Goal: Information Seeking & Learning: Learn about a topic

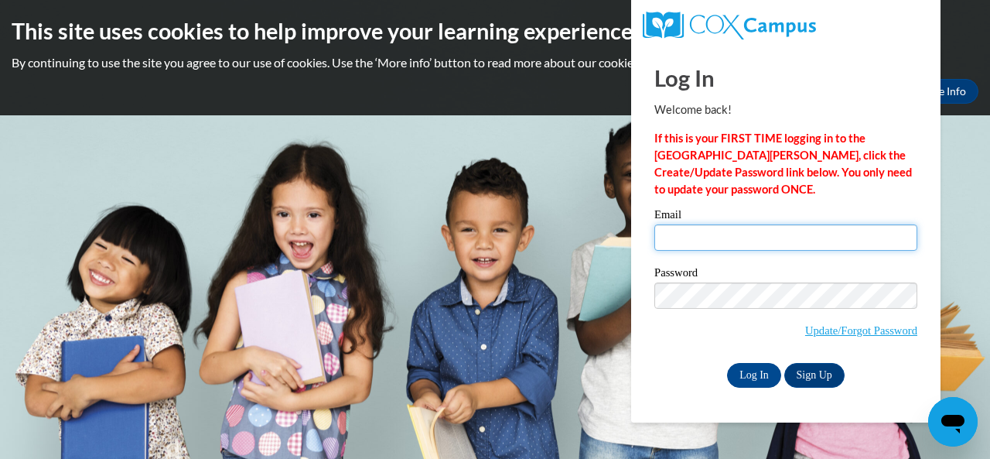
click at [734, 240] on input "Email" at bounding box center [785, 237] width 263 height 26
type input "clarkjamiya@gmail.com"
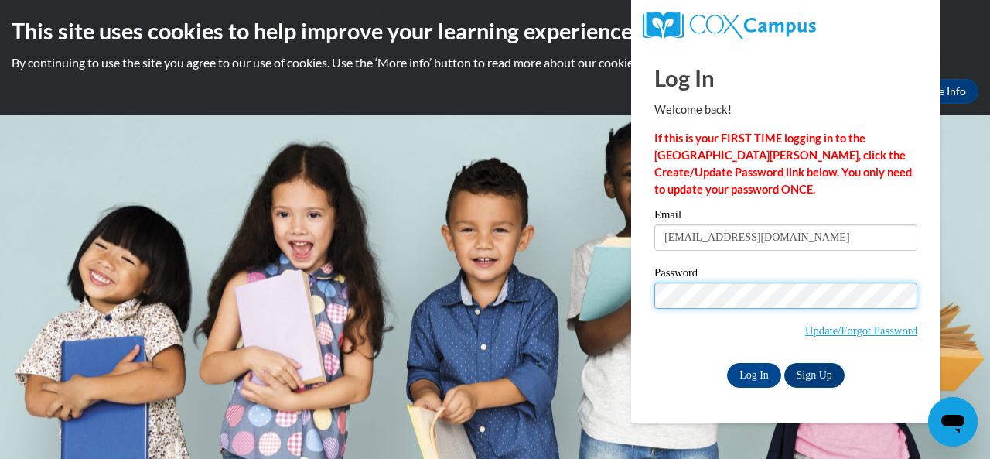
click at [530, 285] on body "This site uses cookies to help improve your learning experience. By continuing …" at bounding box center [495, 229] width 990 height 459
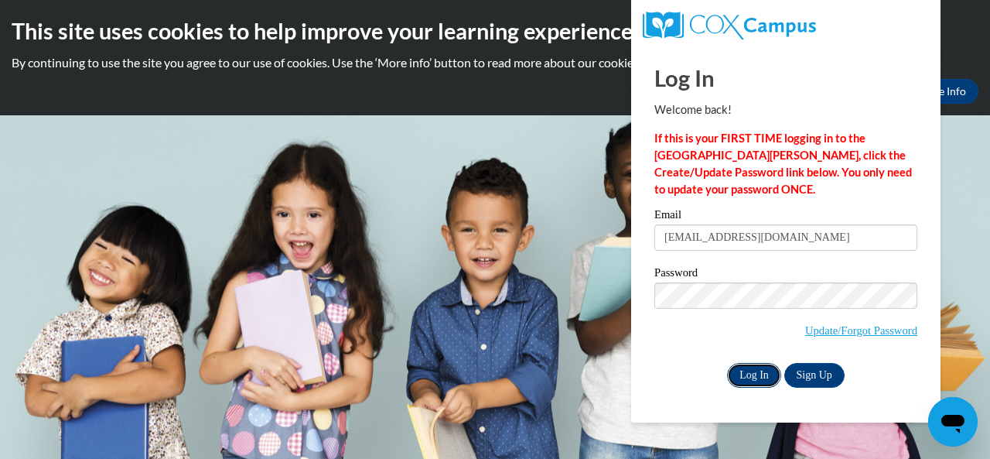
click at [753, 372] on input "Log In" at bounding box center [754, 375] width 54 height 25
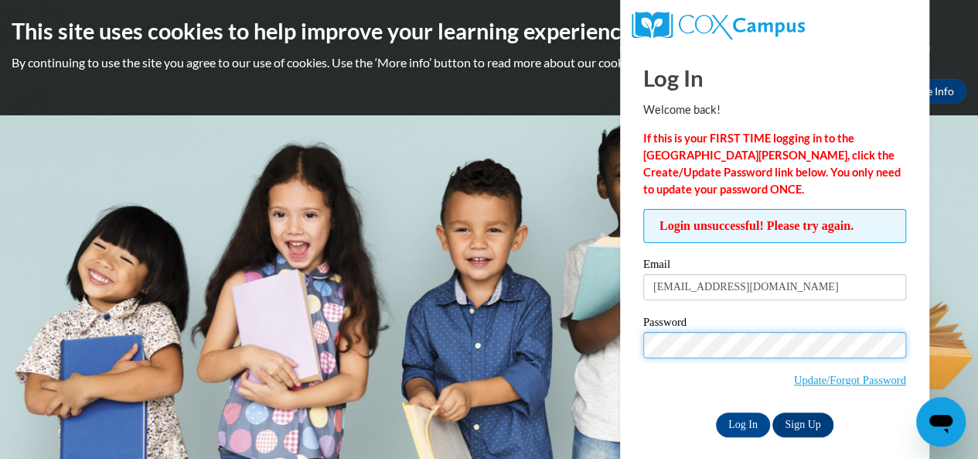
click at [716, 412] on input "Log In" at bounding box center [743, 424] width 54 height 25
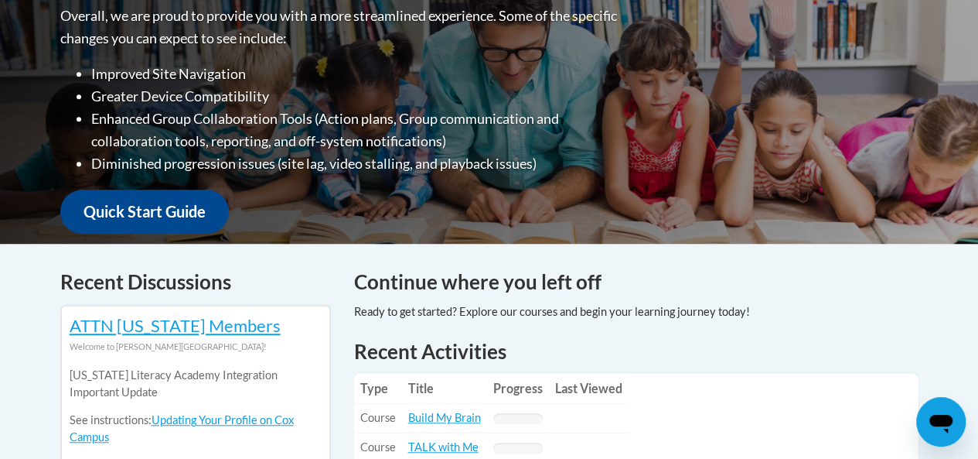
scroll to position [423, 0]
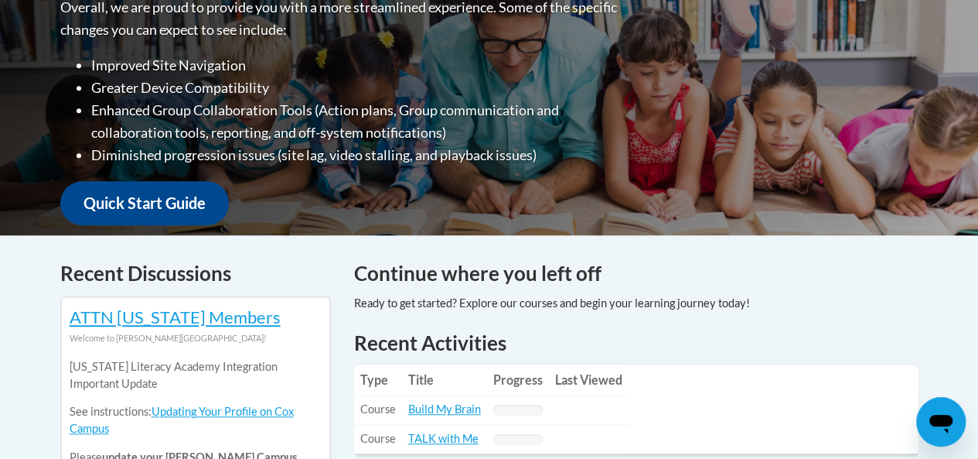
drag, startPoint x: 585, startPoint y: 251, endPoint x: 484, endPoint y: 228, distance: 103.8
click at [484, 228] on div "Welcome to the new and improved Cox Campus Overall, we are proud to provide you…" at bounding box center [489, 80] width 905 height 309
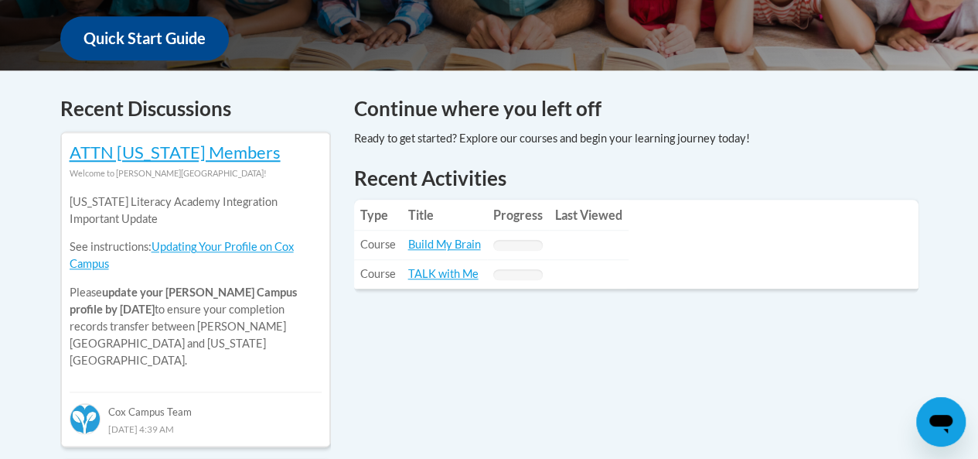
scroll to position [597, 0]
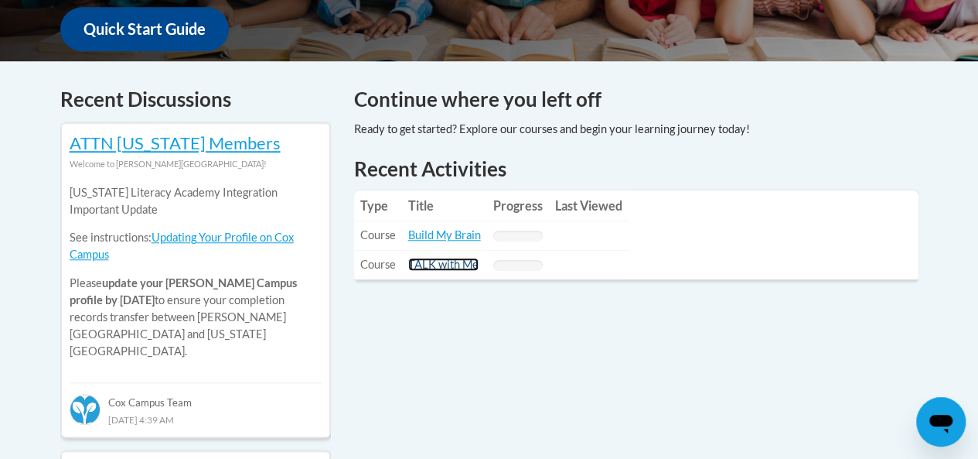
click at [442, 269] on link "TALK with Me" at bounding box center [443, 264] width 70 height 13
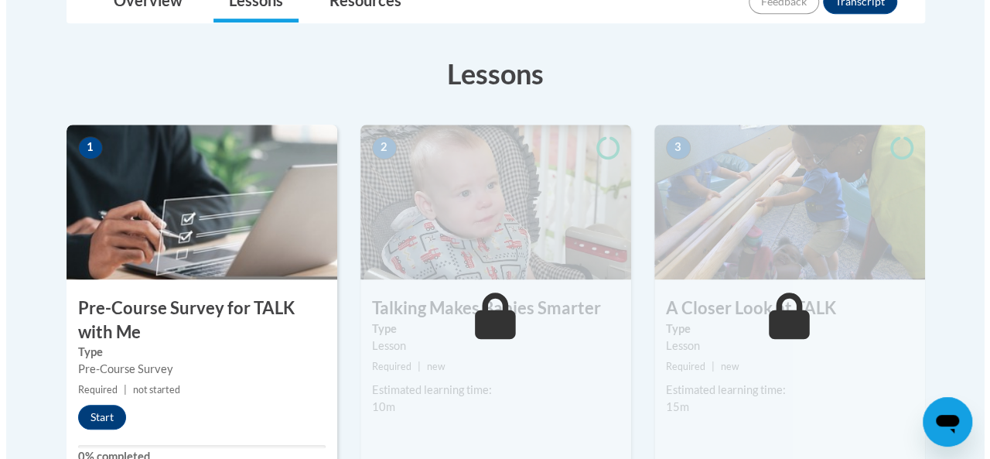
scroll to position [394, 0]
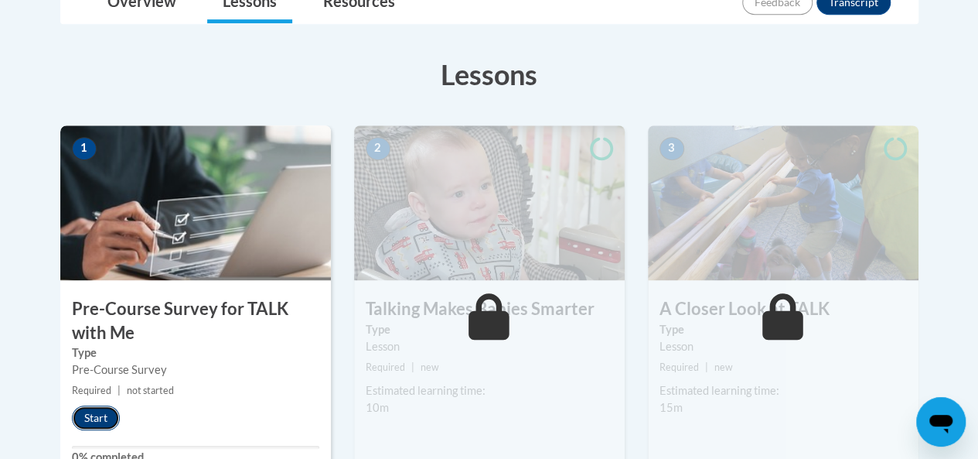
click at [98, 418] on button "Start" at bounding box center [96, 417] width 48 height 25
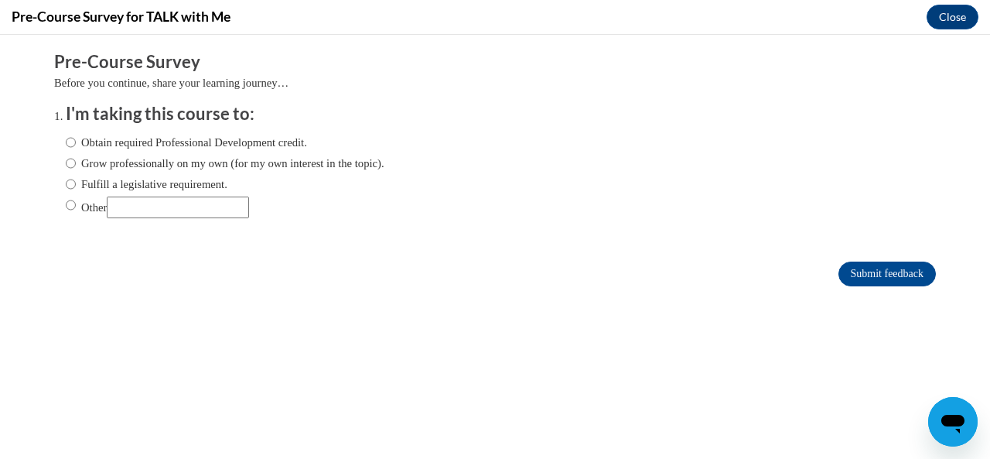
scroll to position [0, 0]
click at [189, 145] on label "Obtain required Professional Development credit." at bounding box center [186, 142] width 241 height 17
click at [76, 145] on input "Obtain required Professional Development credit." at bounding box center [71, 142] width 10 height 17
radio input "true"
click at [204, 160] on label "Grow professionally on my own (for my own interest in the topic)." at bounding box center [225, 163] width 319 height 17
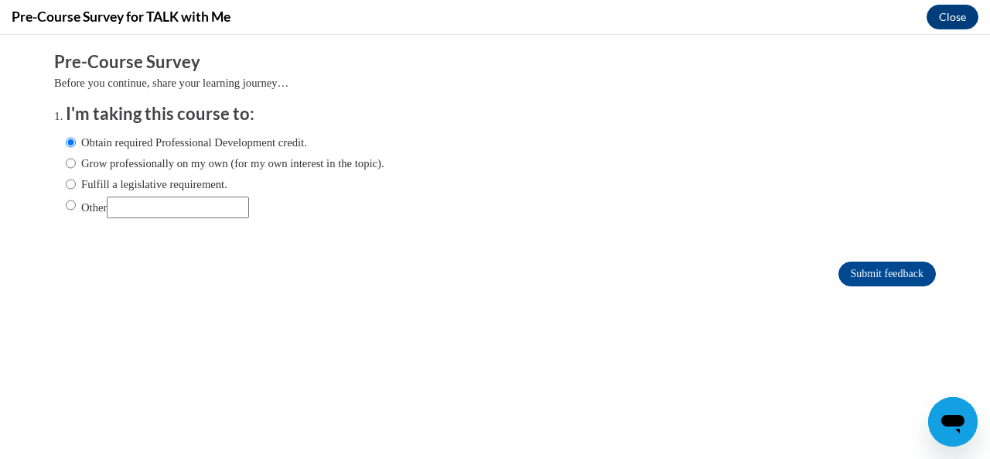
click at [76, 160] on input "Grow professionally on my own (for my own interest in the topic)." at bounding box center [71, 163] width 10 height 17
radio input "true"
click at [216, 145] on label "Obtain required Professional Development credit." at bounding box center [186, 142] width 241 height 17
click at [76, 145] on input "Obtain required Professional Development credit." at bounding box center [71, 142] width 10 height 17
radio input "true"
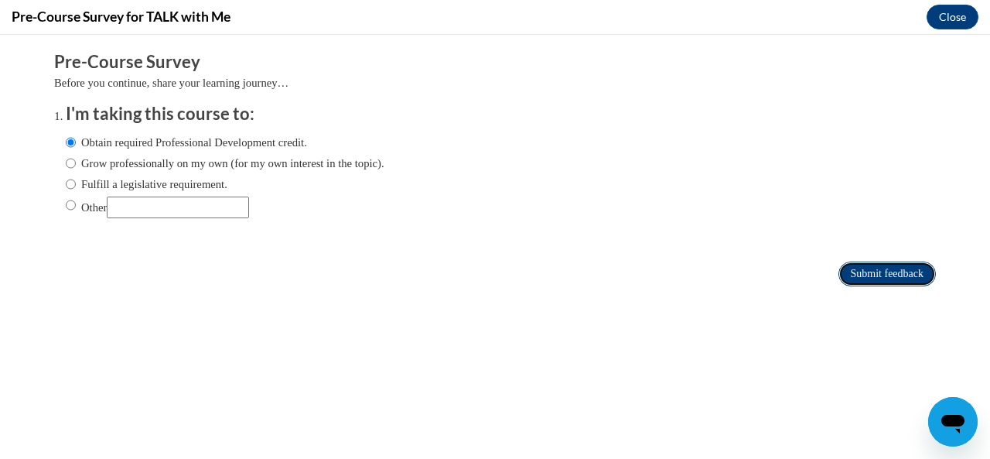
click at [854, 263] on input "Submit feedback" at bounding box center [886, 273] width 97 height 25
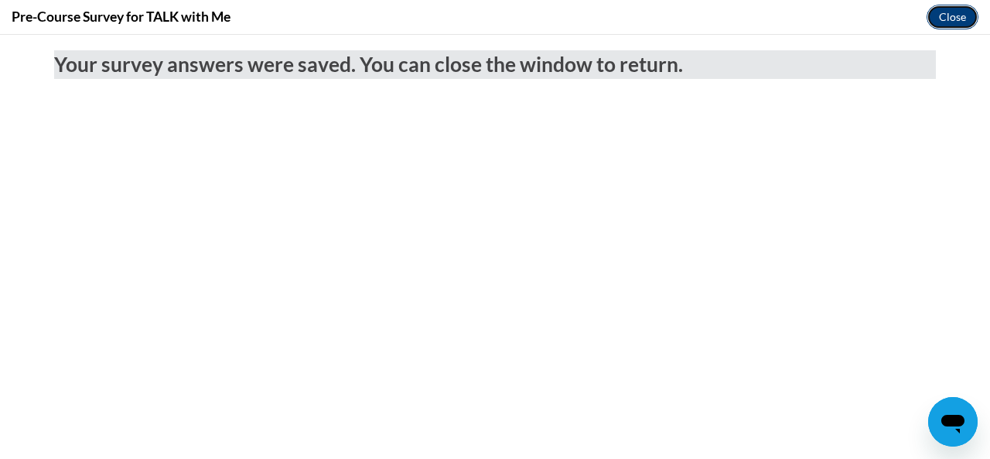
click at [960, 13] on button "Close" at bounding box center [952, 17] width 52 height 25
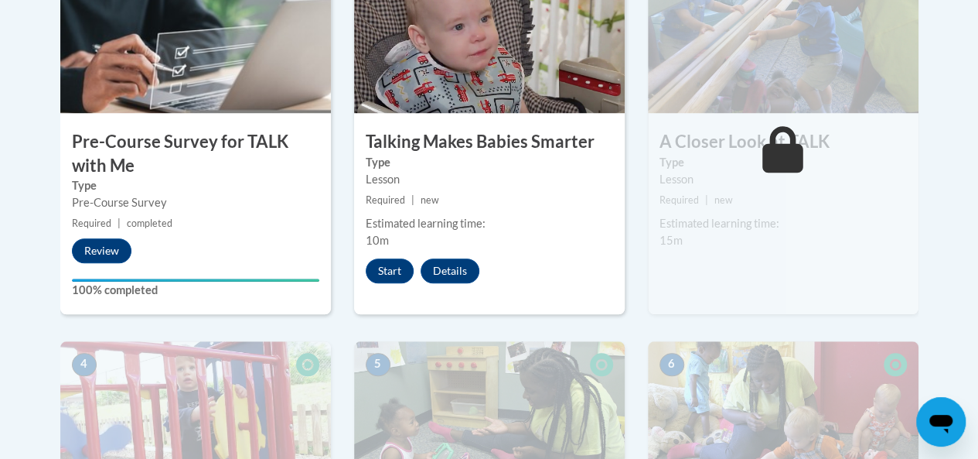
scroll to position [582, 0]
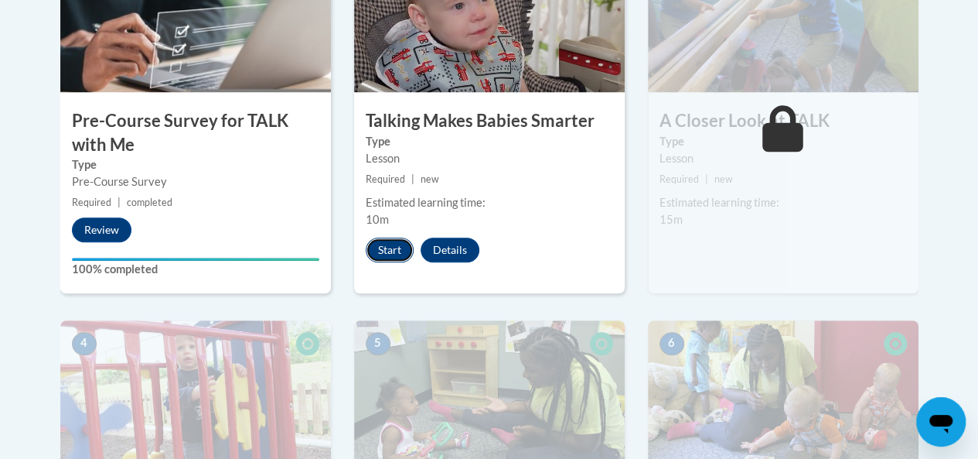
click at [384, 251] on button "Start" at bounding box center [390, 249] width 48 height 25
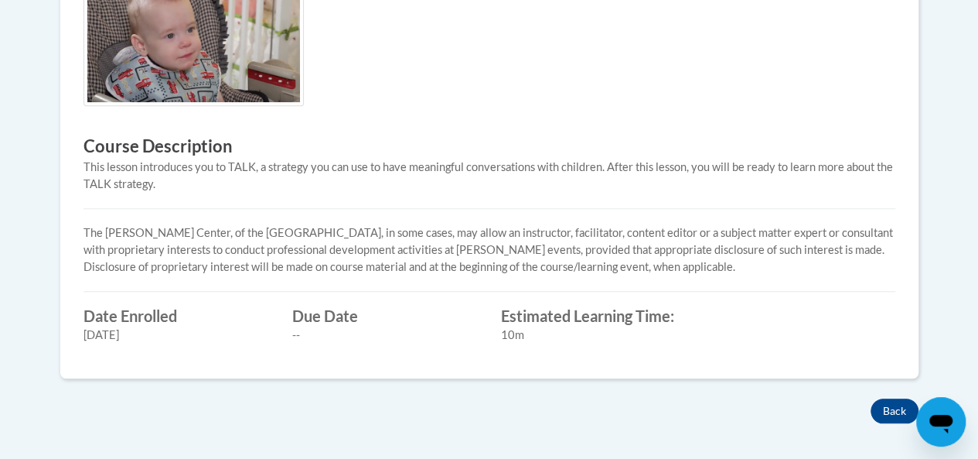
scroll to position [535, 0]
click at [894, 409] on button "Back" at bounding box center [895, 409] width 48 height 25
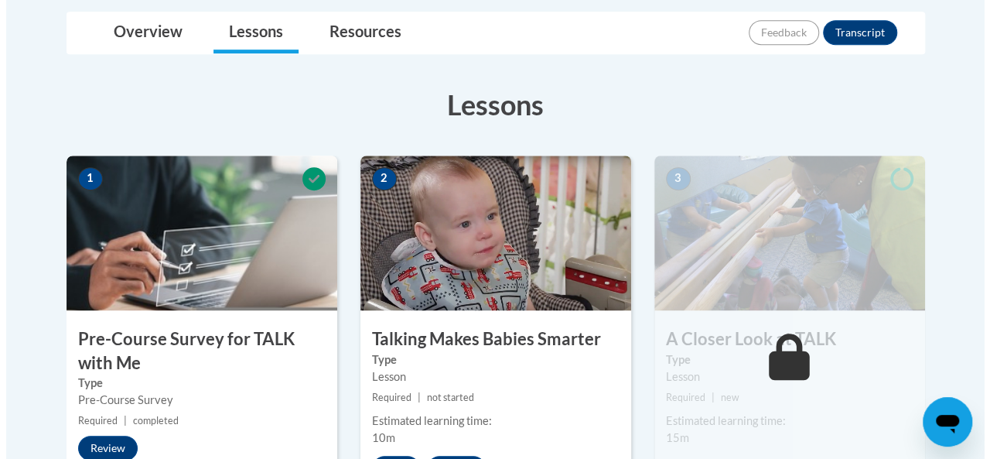
scroll to position [401, 0]
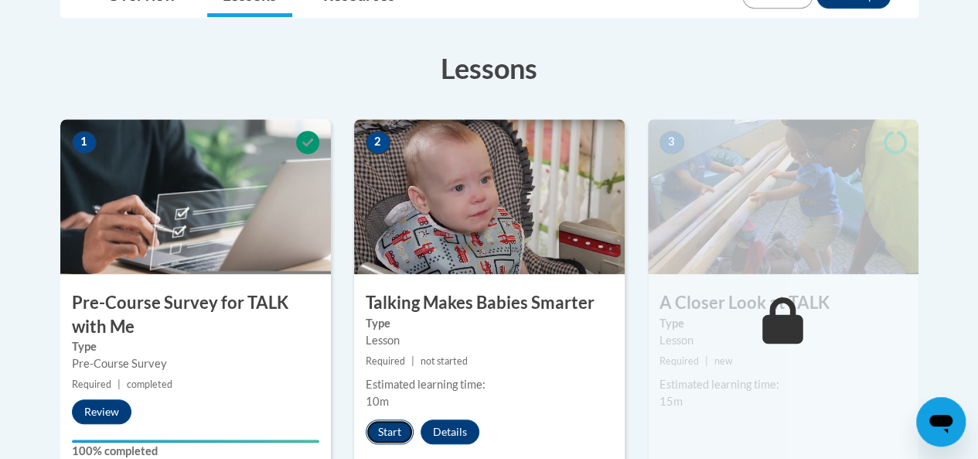
click at [400, 427] on button "Start" at bounding box center [390, 431] width 48 height 25
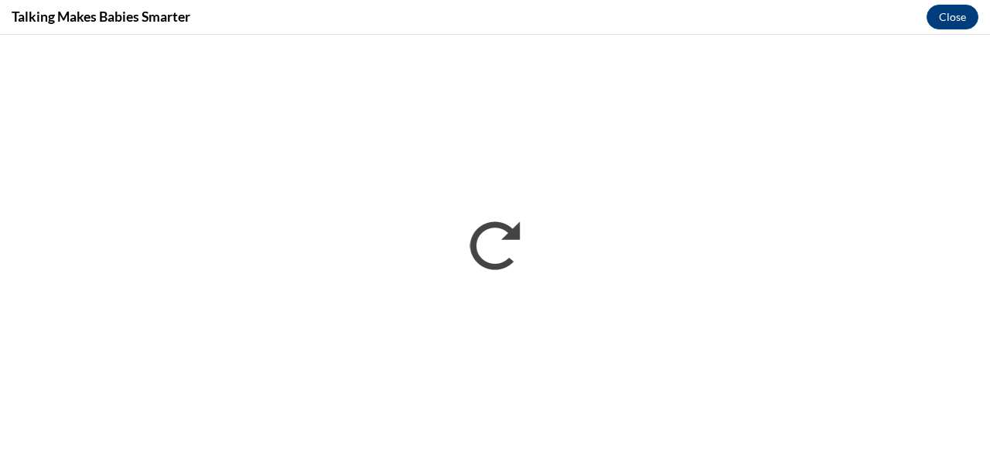
scroll to position [0, 0]
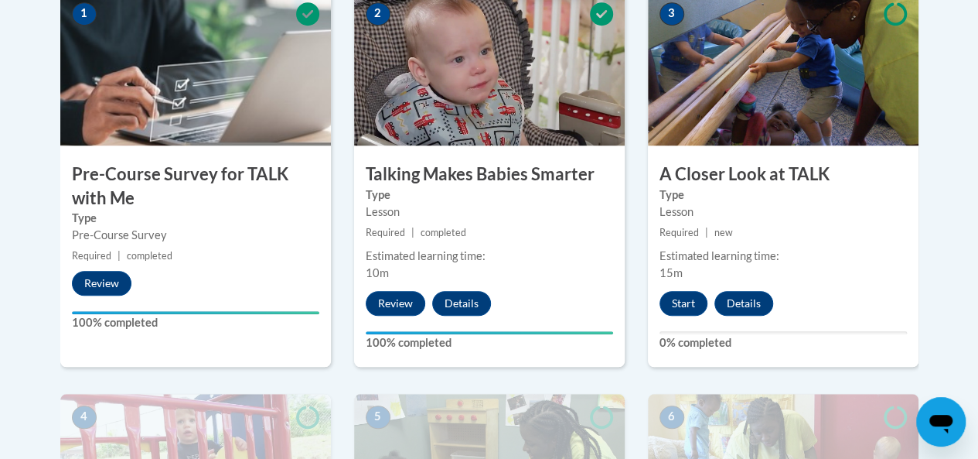
scroll to position [528, 0]
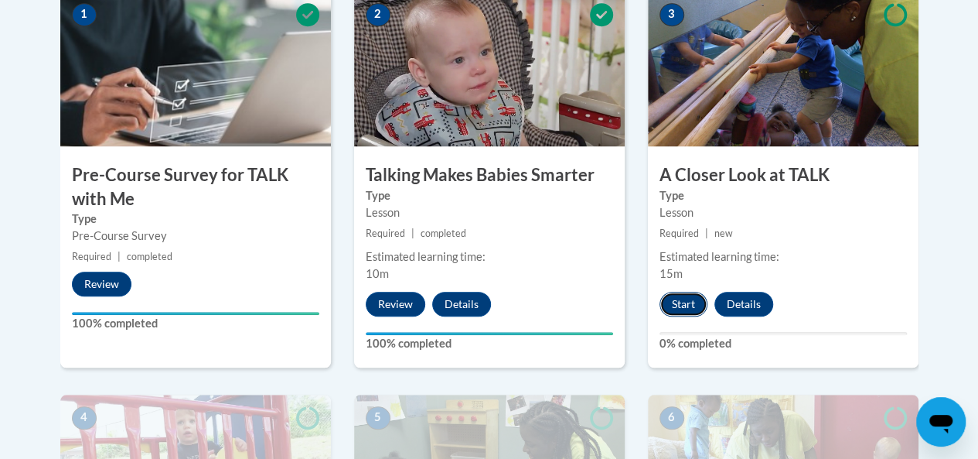
click at [684, 307] on button "Start" at bounding box center [684, 304] width 48 height 25
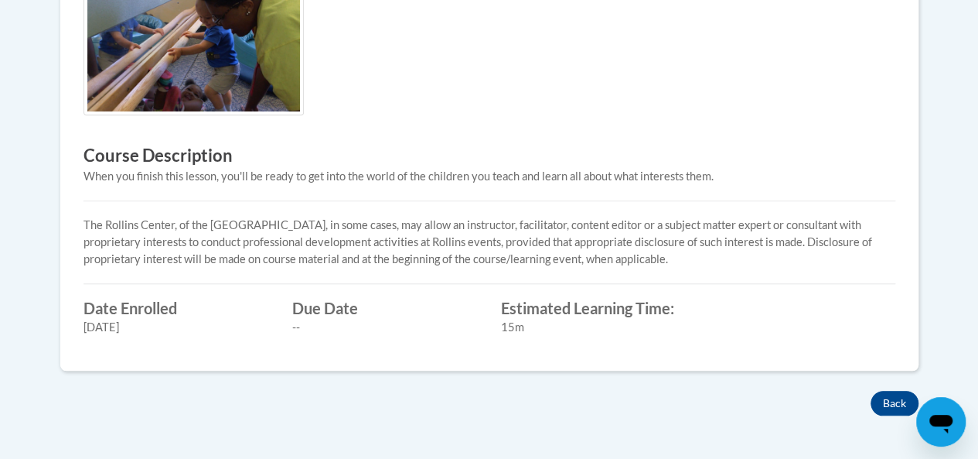
scroll to position [526, 0]
click at [878, 394] on button "Back" at bounding box center [895, 402] width 48 height 25
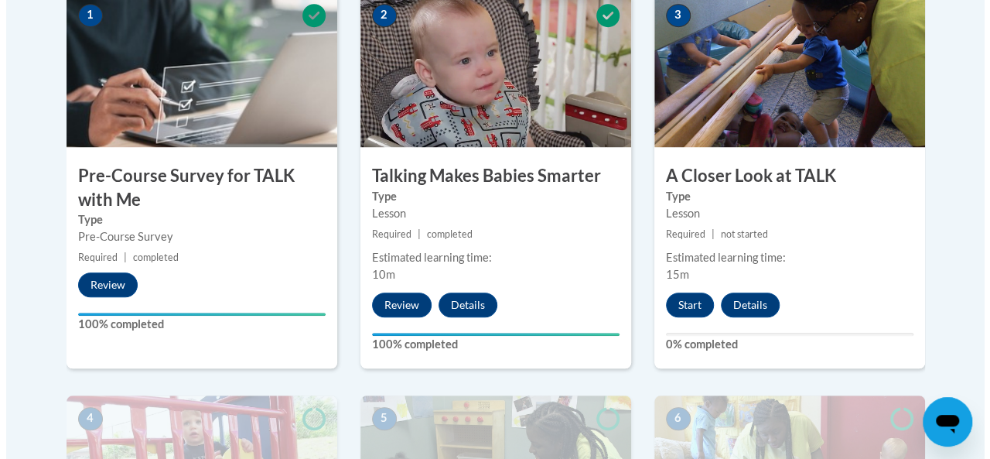
scroll to position [558, 0]
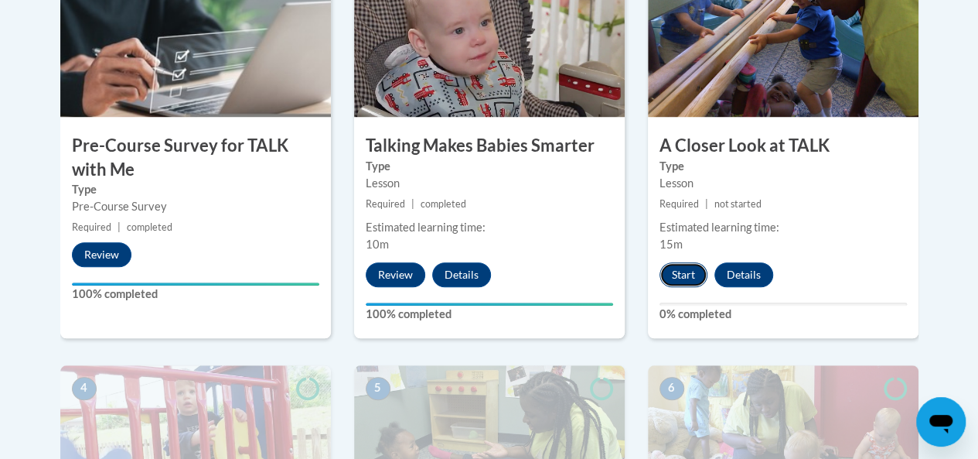
click at [682, 279] on button "Start" at bounding box center [684, 274] width 48 height 25
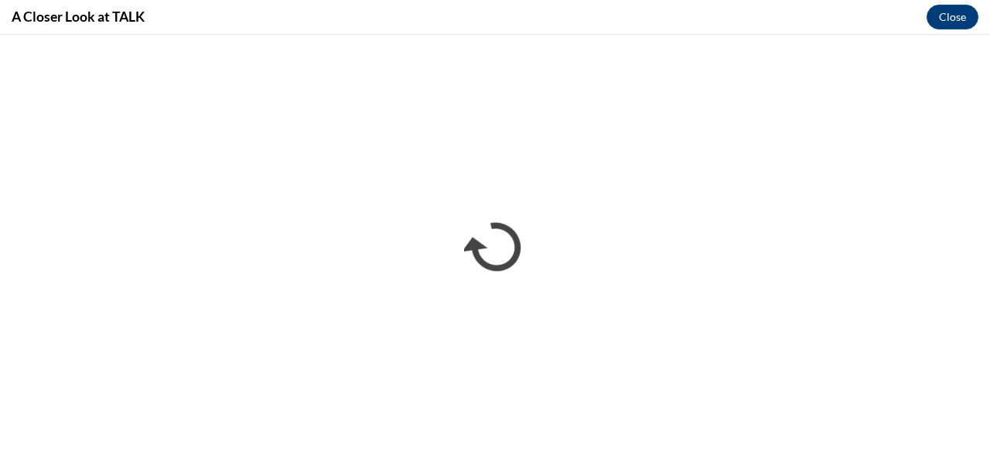
scroll to position [0, 0]
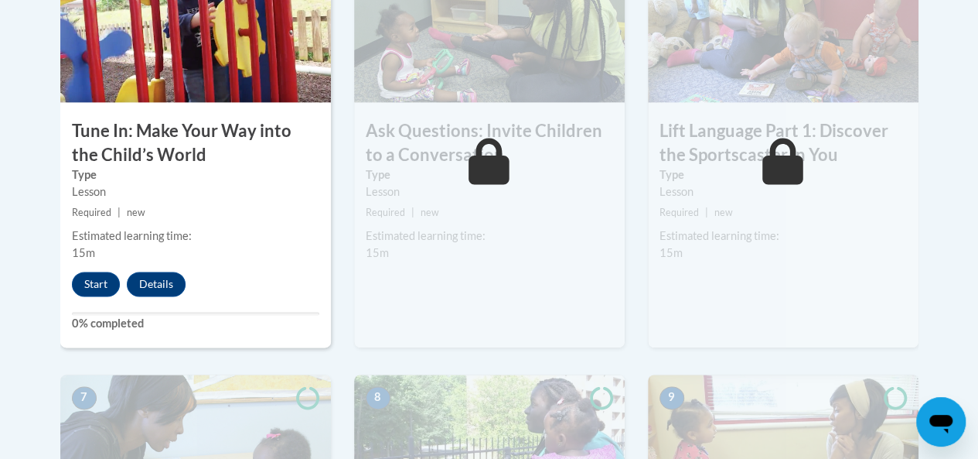
scroll to position [1005, 0]
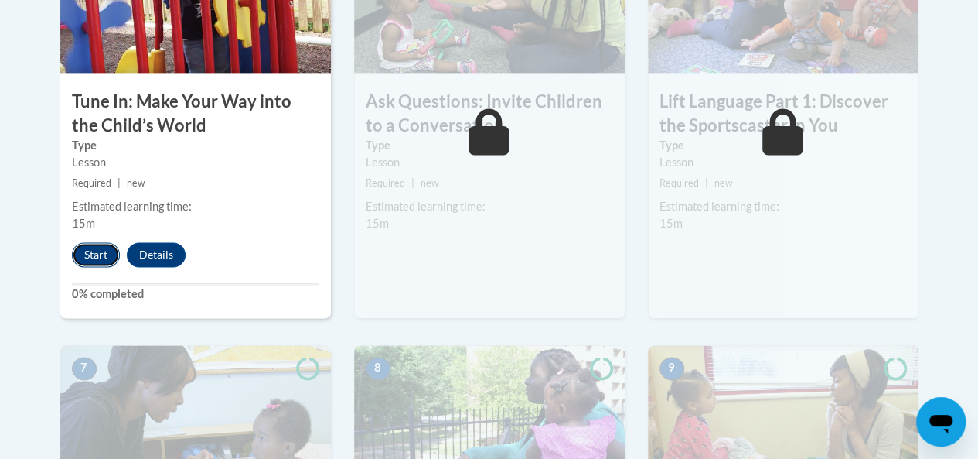
click at [88, 254] on button "Start" at bounding box center [96, 254] width 48 height 25
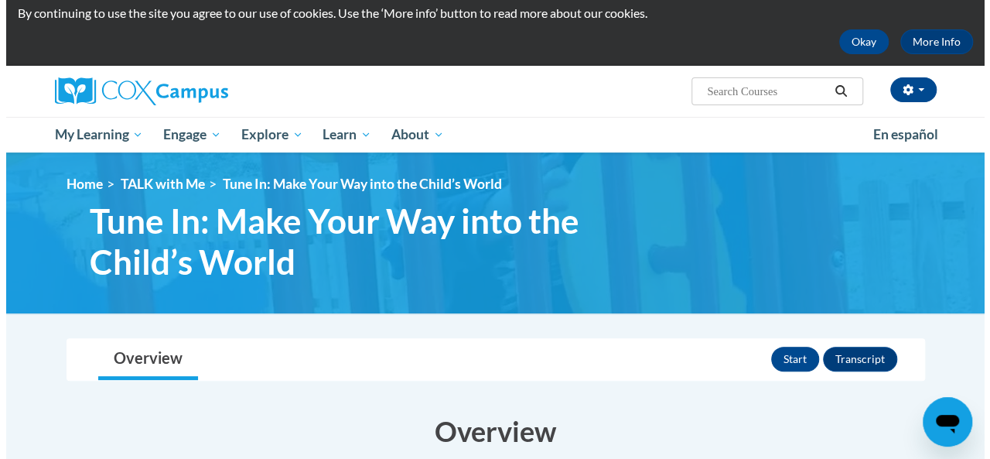
scroll to position [5, 0]
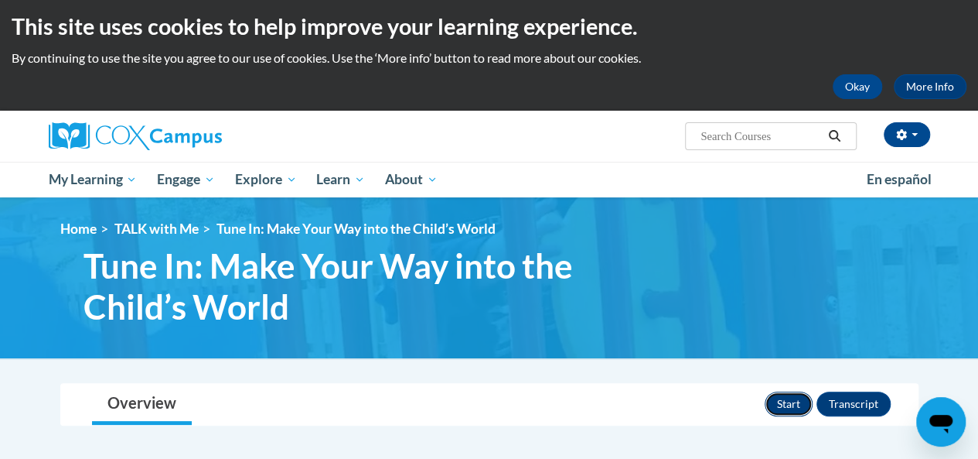
click at [781, 403] on button "Start" at bounding box center [789, 403] width 48 height 25
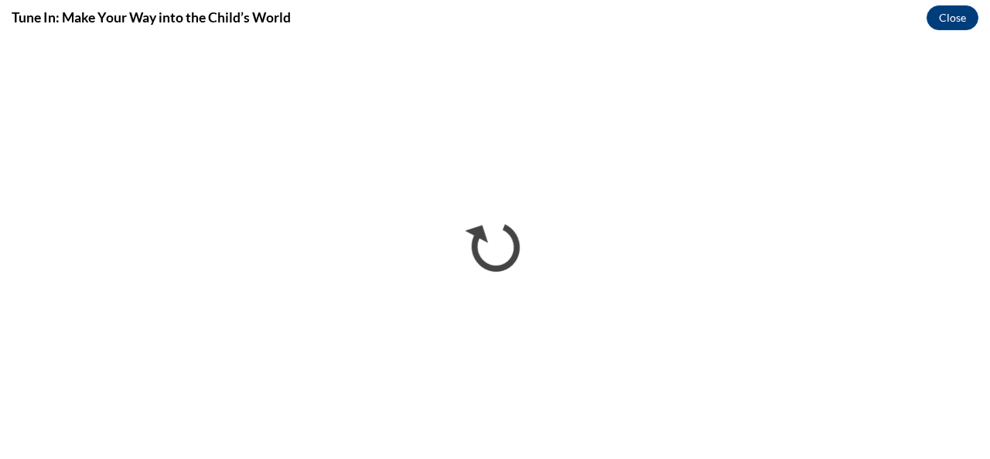
scroll to position [0, 0]
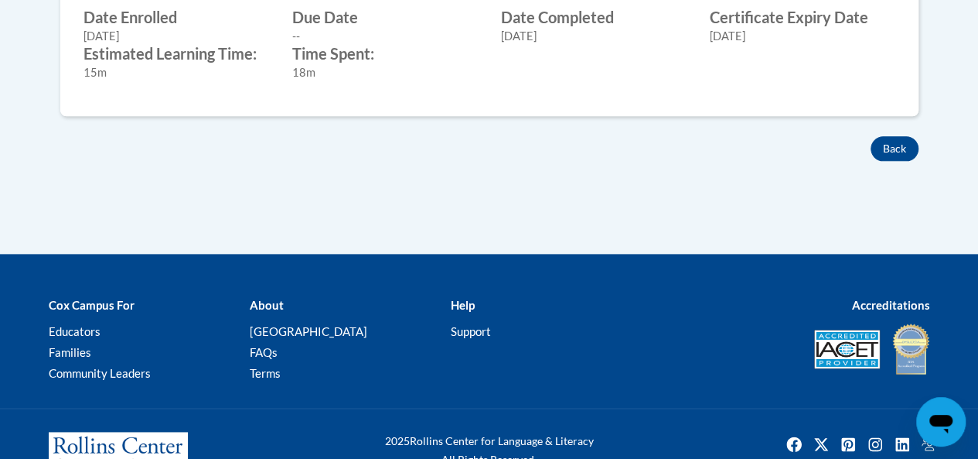
scroll to position [858, 0]
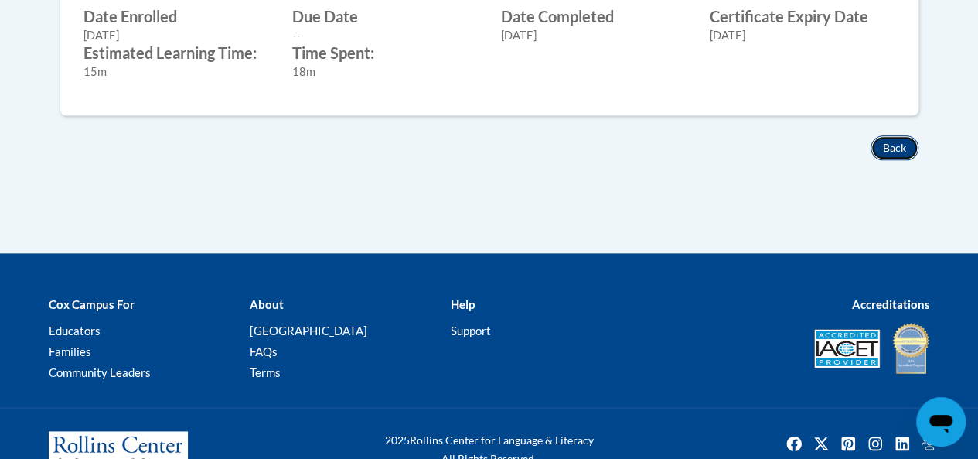
click at [892, 135] on button "Back" at bounding box center [895, 147] width 48 height 25
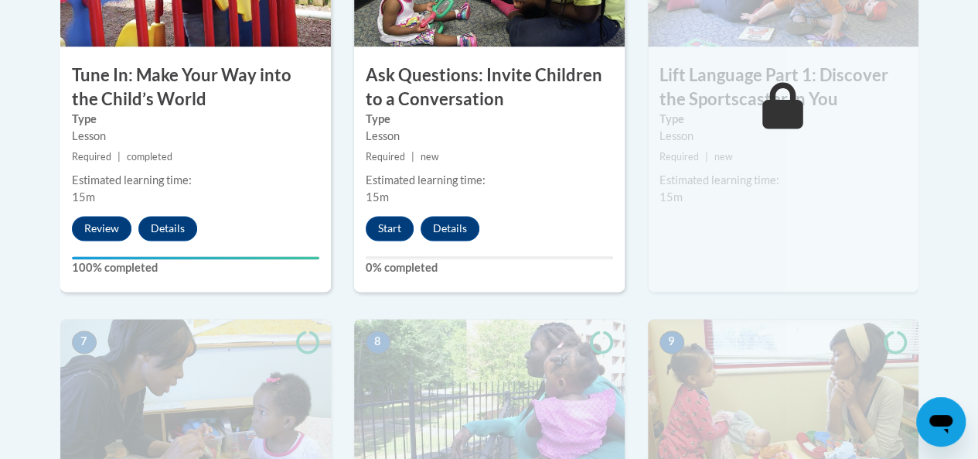
scroll to position [1039, 0]
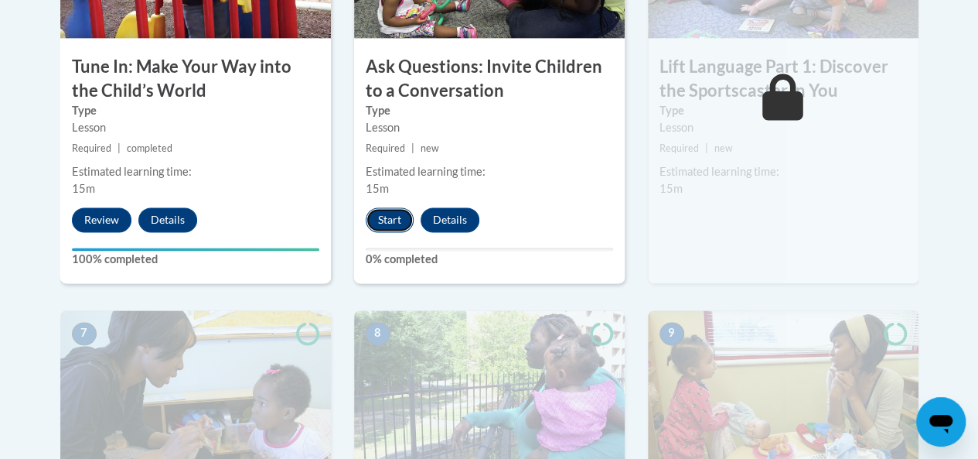
click at [395, 220] on button "Start" at bounding box center [390, 219] width 48 height 25
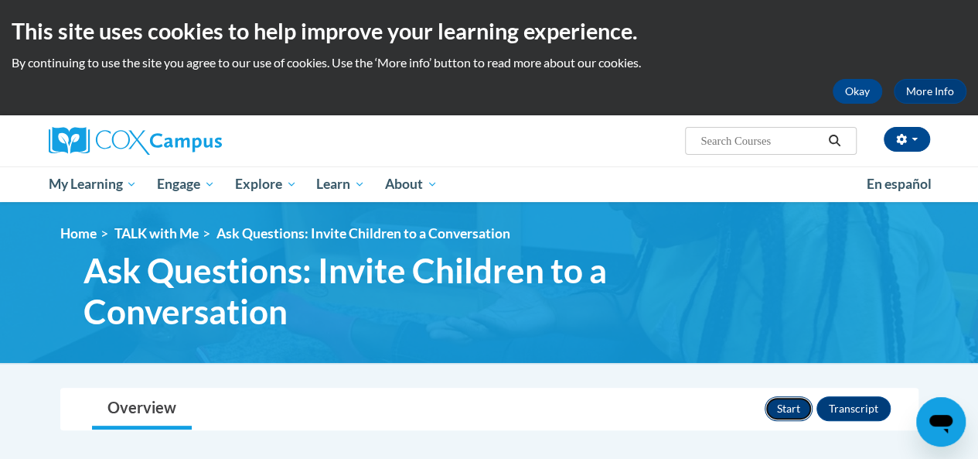
click at [785, 401] on button "Start" at bounding box center [789, 408] width 48 height 25
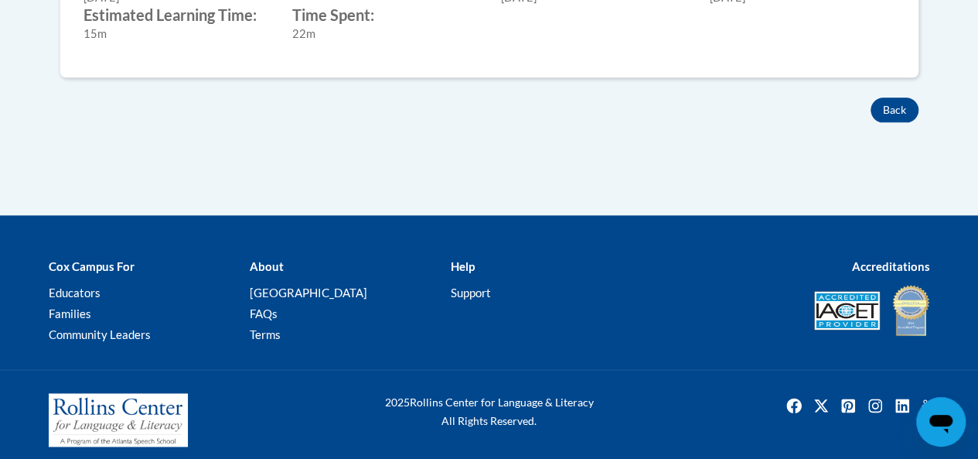
scroll to position [919, 0]
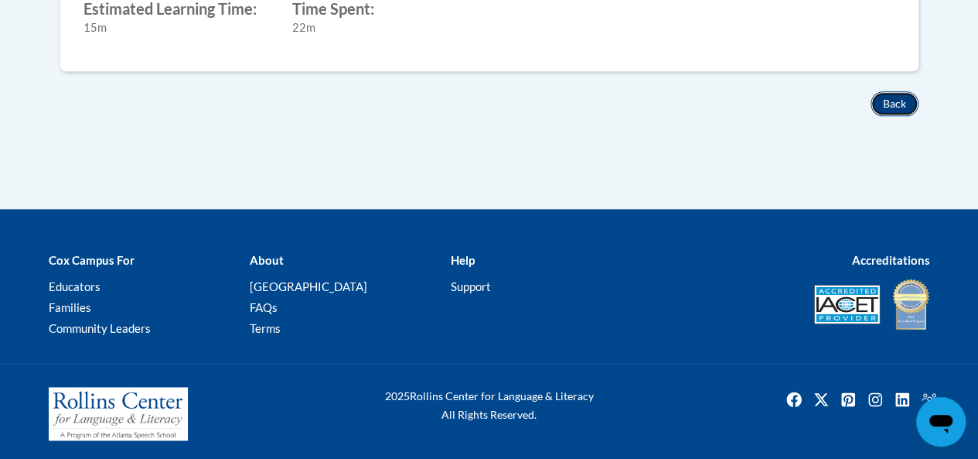
click at [900, 94] on button "Back" at bounding box center [895, 103] width 48 height 25
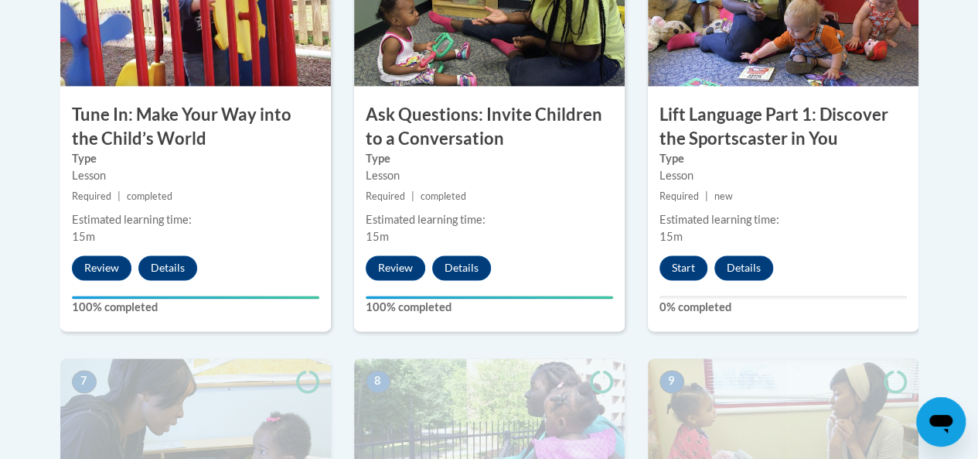
scroll to position [985, 0]
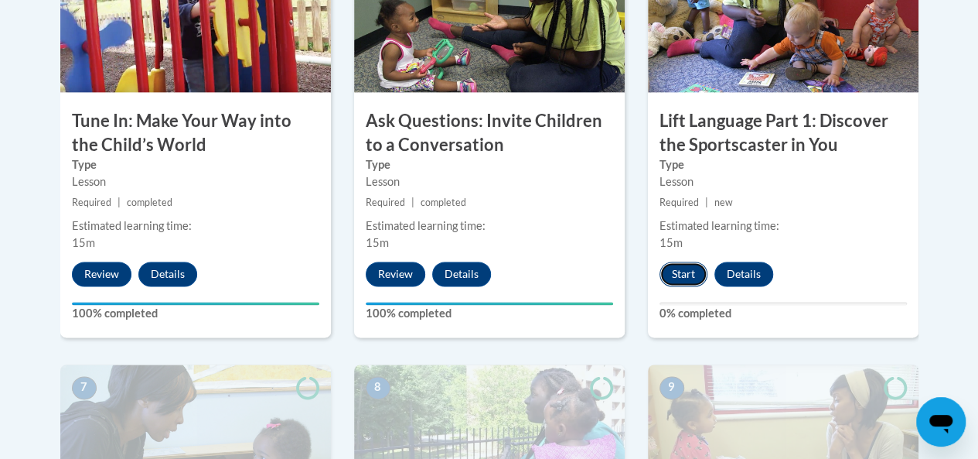
click at [677, 268] on button "Start" at bounding box center [684, 273] width 48 height 25
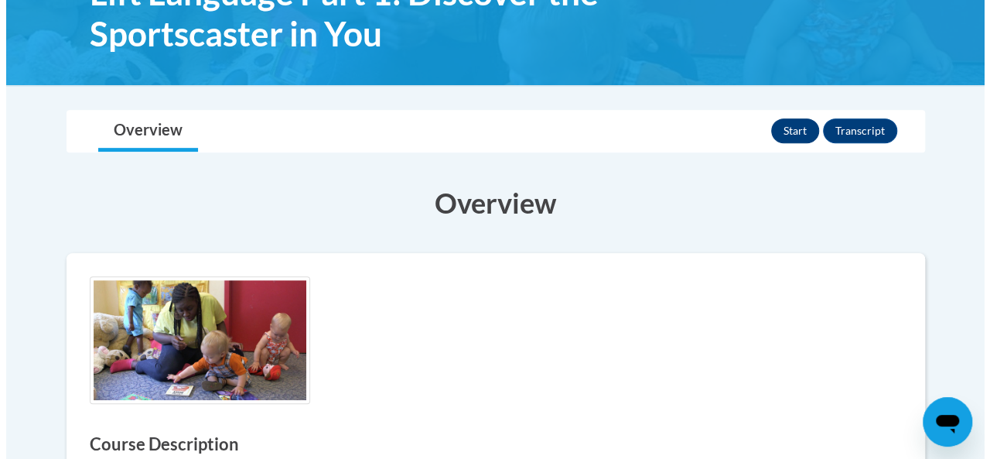
scroll to position [273, 0]
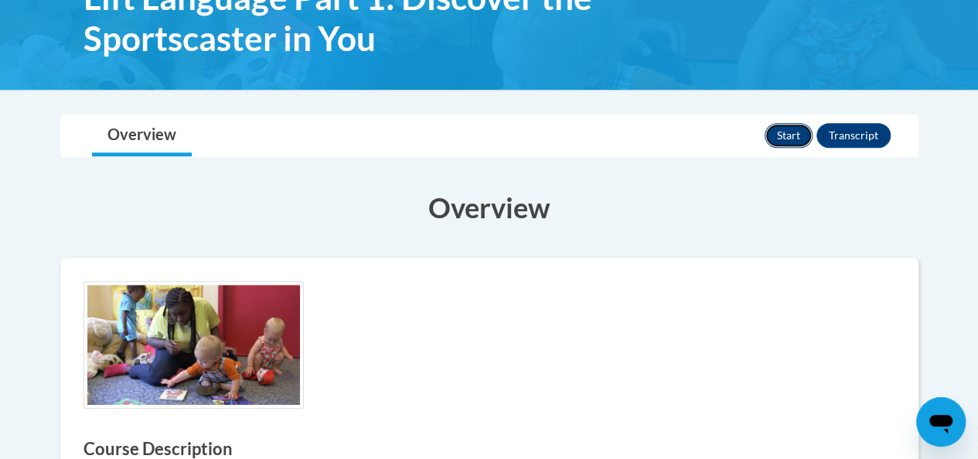
click at [798, 134] on button "Start" at bounding box center [789, 135] width 48 height 25
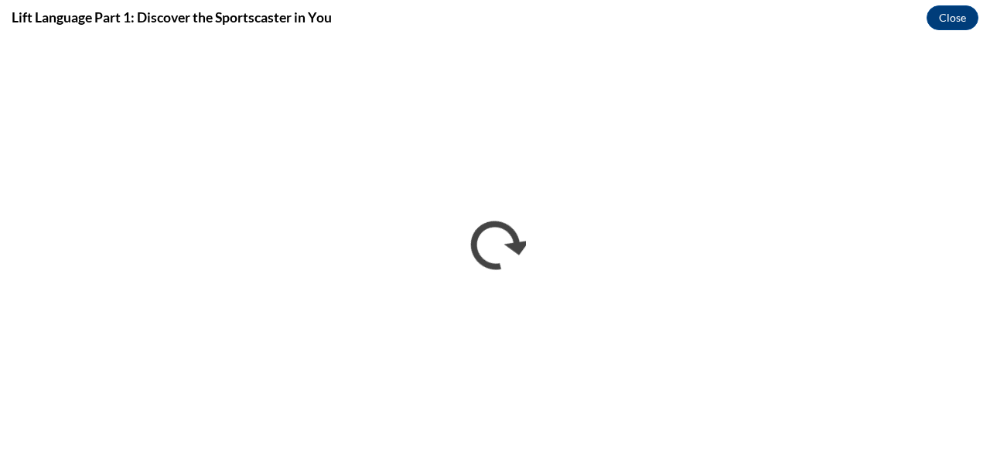
scroll to position [0, 0]
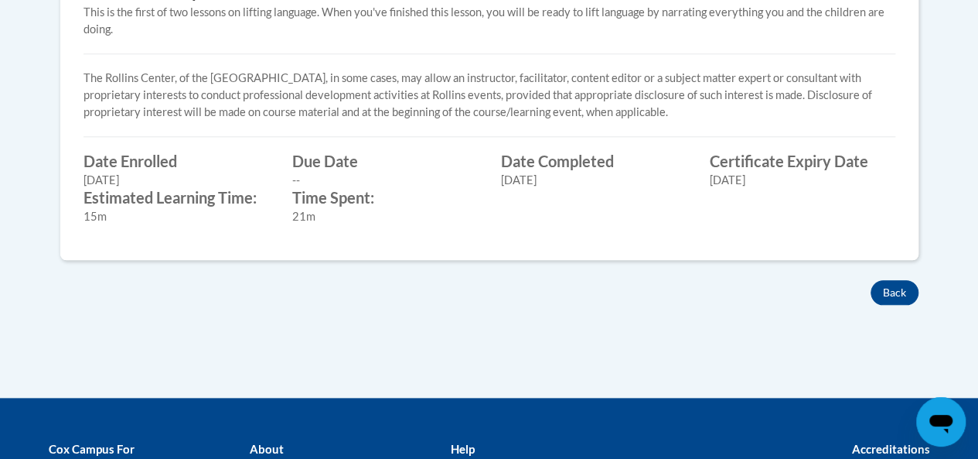
scroll to position [739, 0]
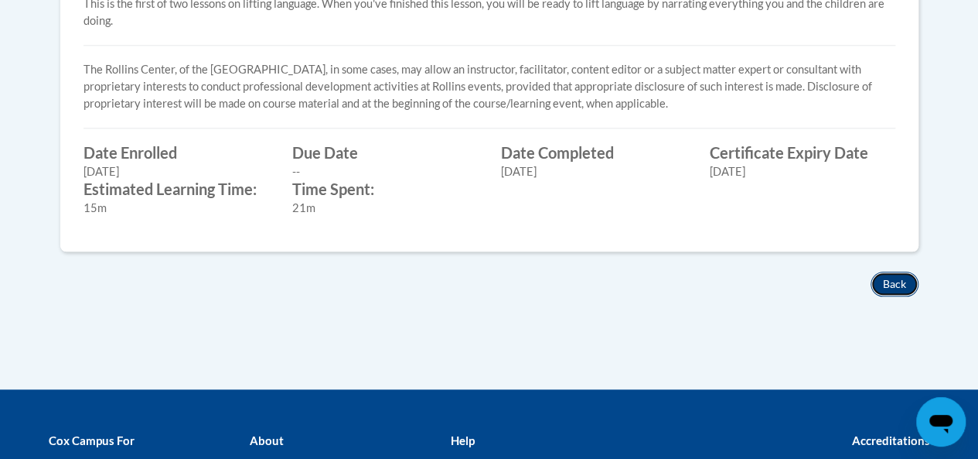
click at [886, 282] on button "Back" at bounding box center [895, 283] width 48 height 25
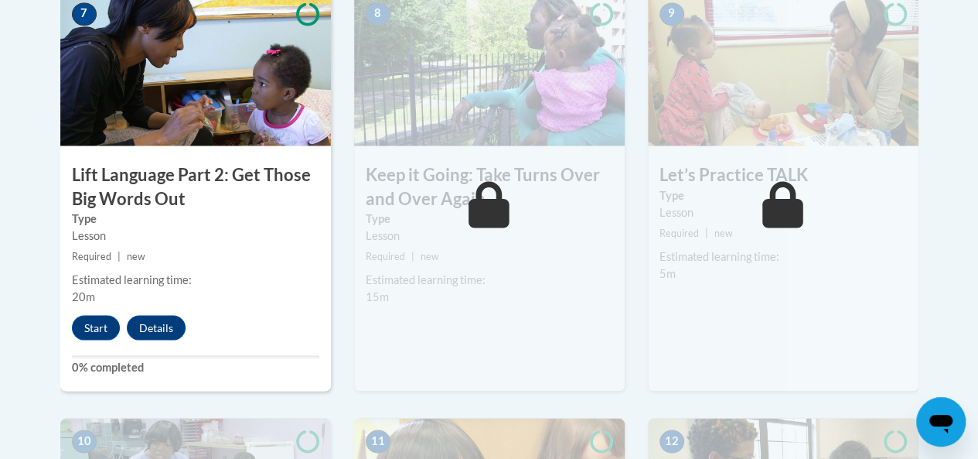
scroll to position [1359, 0]
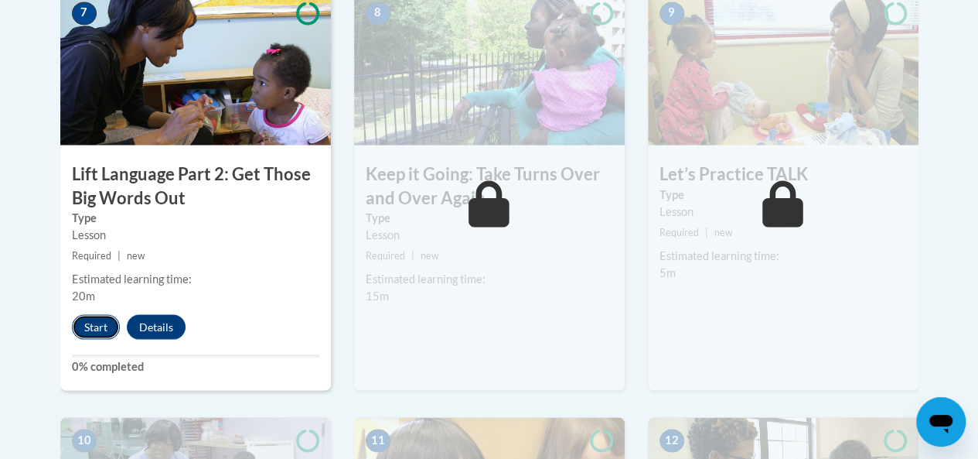
click at [104, 323] on button "Start" at bounding box center [96, 326] width 48 height 25
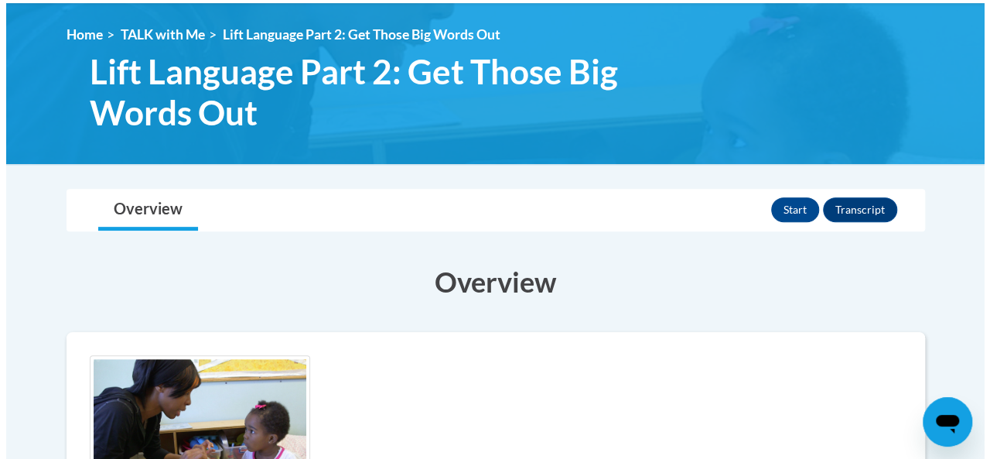
scroll to position [196, 0]
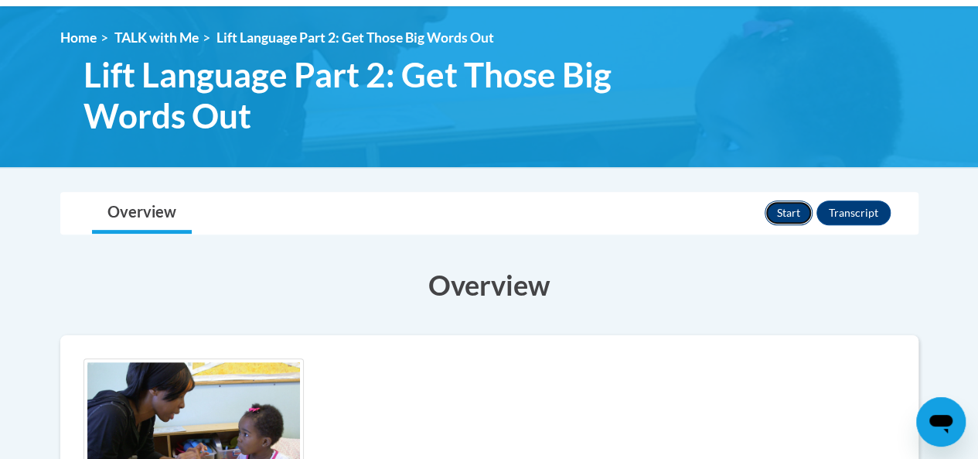
click at [768, 217] on button "Start" at bounding box center [789, 212] width 48 height 25
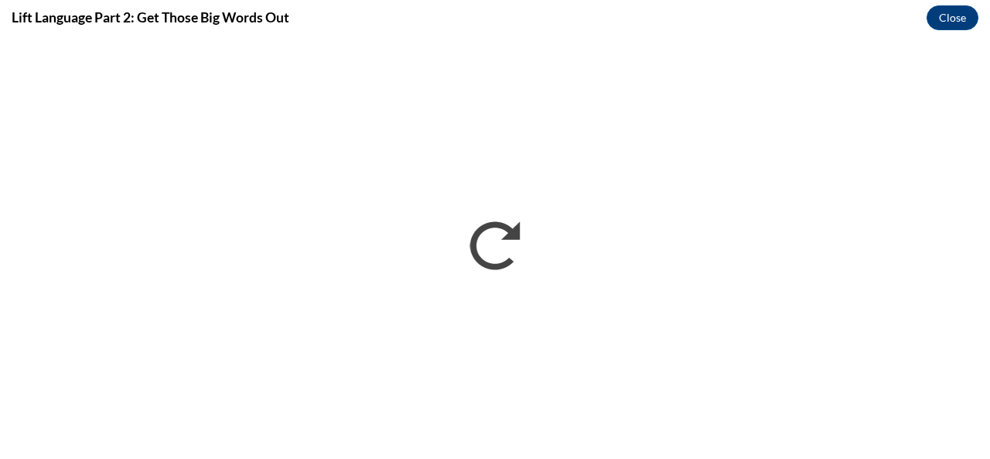
scroll to position [0, 0]
